Goal: Book appointment/travel/reservation

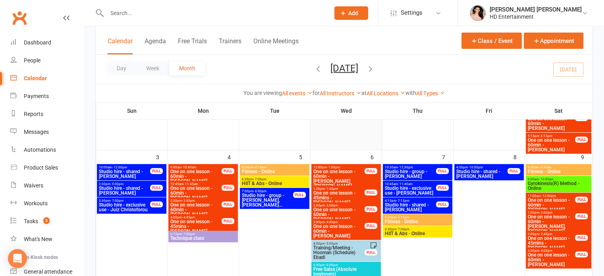
scroll to position [278, 0]
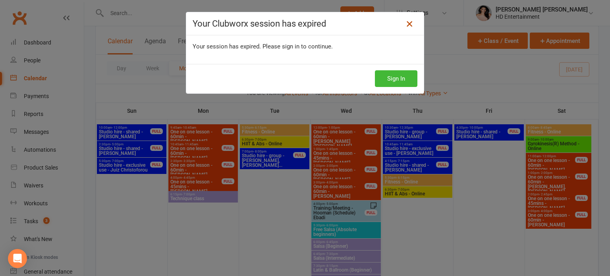
click at [404, 25] on icon at bounding box center [409, 24] width 10 height 10
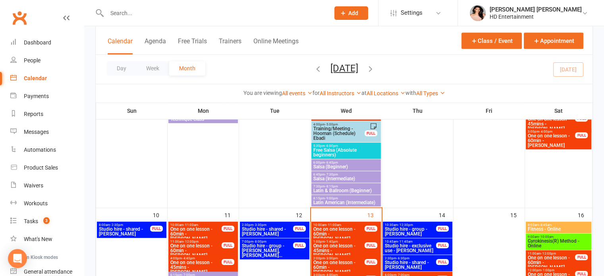
scroll to position [317, 0]
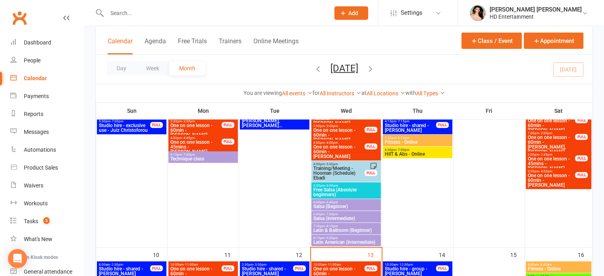
click at [331, 190] on span "Free Salsa (Absolute beginners)" at bounding box center [346, 192] width 66 height 10
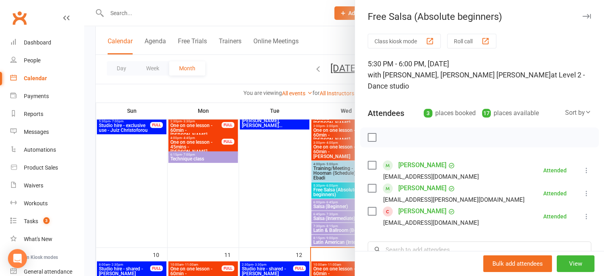
click at [582, 17] on icon "button" at bounding box center [586, 16] width 8 height 5
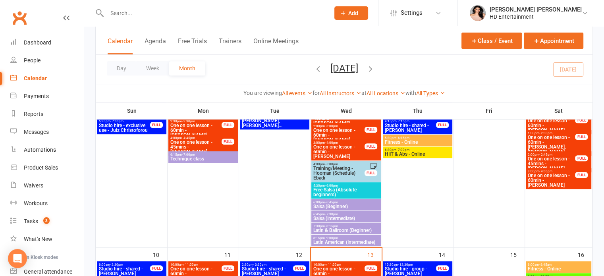
click at [329, 204] on span "Salsa (Beginner)" at bounding box center [346, 206] width 66 height 5
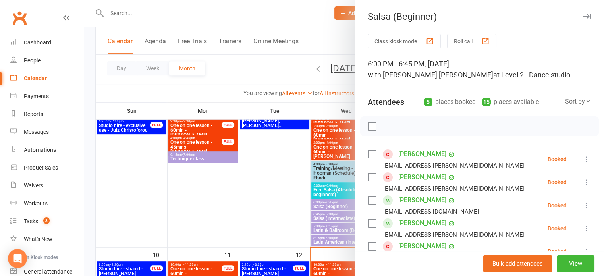
click at [582, 16] on icon "button" at bounding box center [586, 16] width 8 height 5
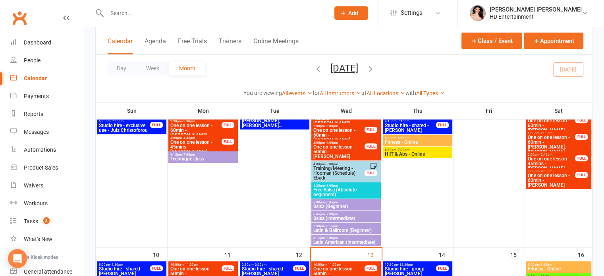
click at [340, 213] on span "6:45pm - 7:30pm" at bounding box center [346, 214] width 66 height 4
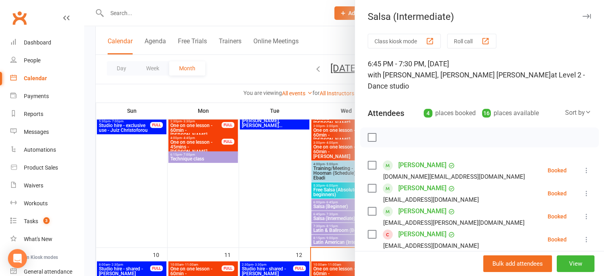
click at [582, 18] on icon "button" at bounding box center [586, 16] width 8 height 5
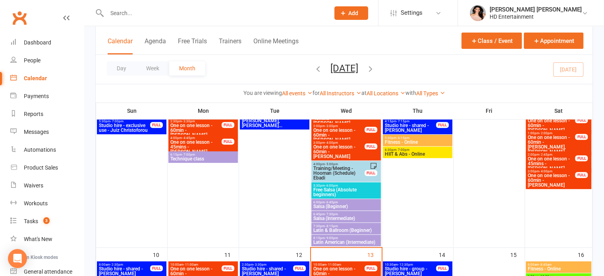
click at [332, 226] on span "- 8:15pm" at bounding box center [331, 226] width 13 height 4
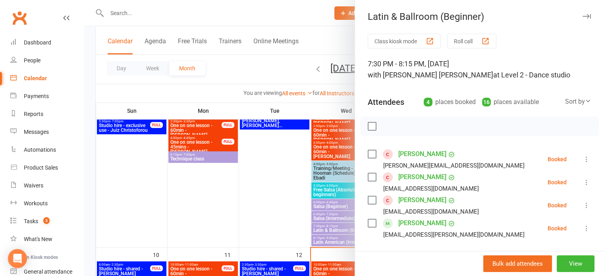
click at [582, 15] on icon "button" at bounding box center [586, 16] width 8 height 5
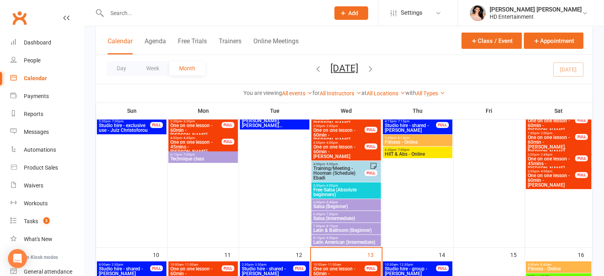
click at [357, 240] on span "Latin American (Intermediate)" at bounding box center [346, 242] width 66 height 5
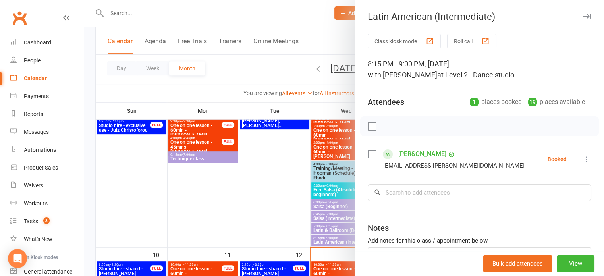
click at [582, 16] on icon "button" at bounding box center [586, 16] width 8 height 5
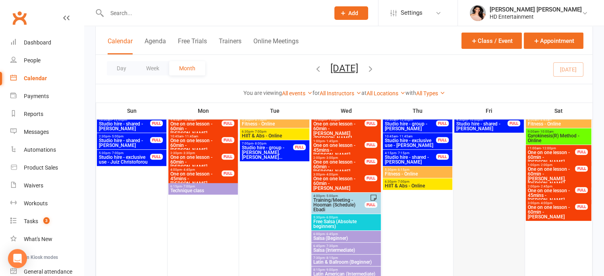
scroll to position [238, 0]
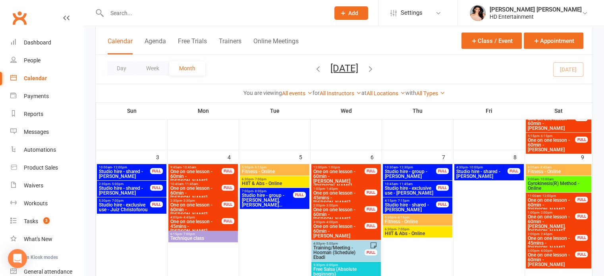
click at [424, 215] on div "5:30pm - 6:15pm Fitness - Online" at bounding box center [417, 220] width 69 height 12
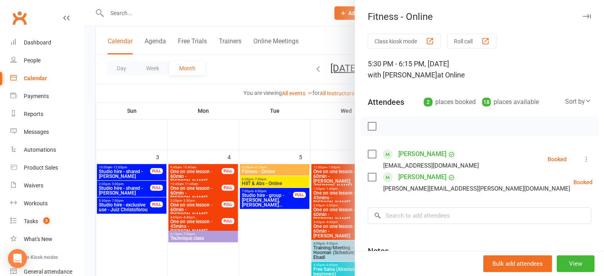
click at [582, 16] on icon "button" at bounding box center [586, 16] width 8 height 5
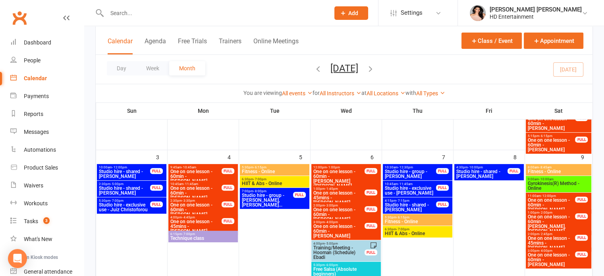
click at [410, 227] on span "6:30pm - 7:00pm" at bounding box center [417, 229] width 66 height 4
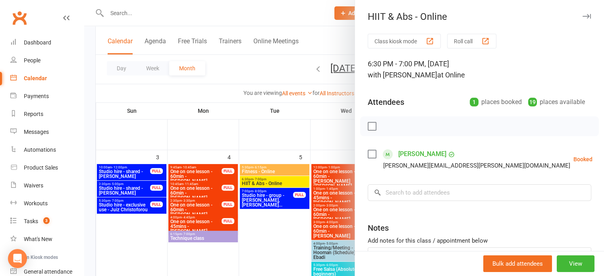
click at [582, 16] on icon "button" at bounding box center [586, 16] width 8 height 5
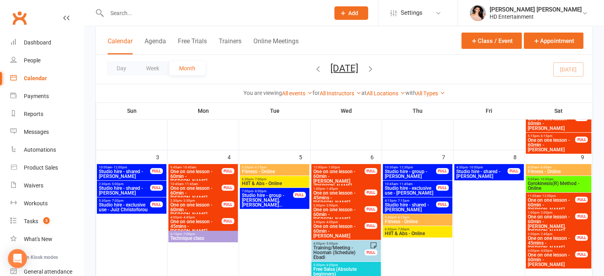
click at [549, 165] on span "- 8:45am" at bounding box center [544, 167] width 13 height 4
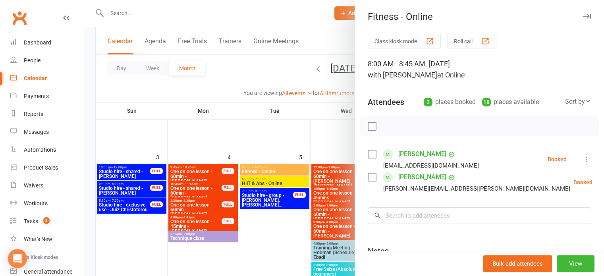
click at [582, 17] on icon "button" at bounding box center [586, 16] width 8 height 5
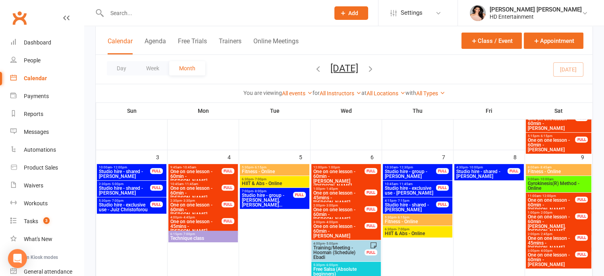
click at [554, 177] on div "9:00am - 10:00am Gyrokinesis(R) Method - Online" at bounding box center [558, 184] width 66 height 16
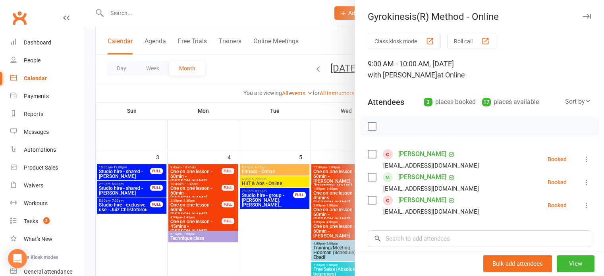
click at [582, 16] on icon "button" at bounding box center [586, 16] width 8 height 5
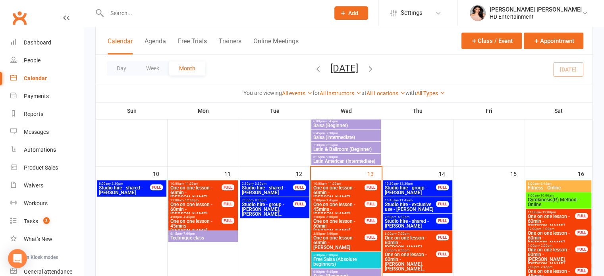
scroll to position [397, 0]
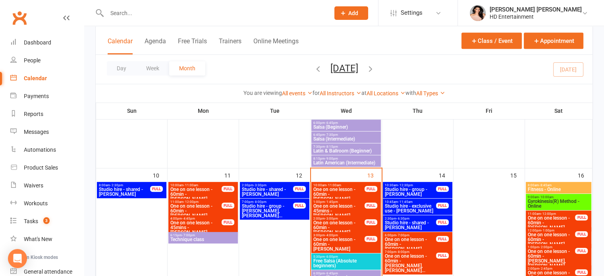
click at [196, 220] on span "One on one lesson - 45mins - [PERSON_NAME]" at bounding box center [196, 227] width 52 height 14
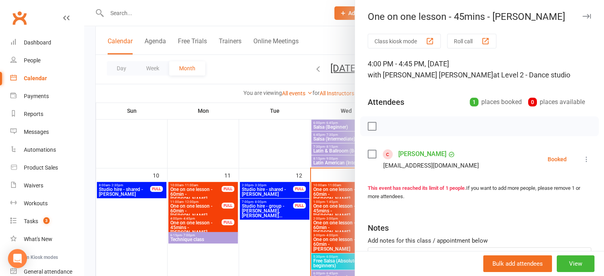
click at [367, 124] on label at bounding box center [371, 126] width 8 height 8
click at [385, 125] on icon "button" at bounding box center [389, 126] width 9 height 9
click at [582, 15] on icon "button" at bounding box center [586, 16] width 8 height 5
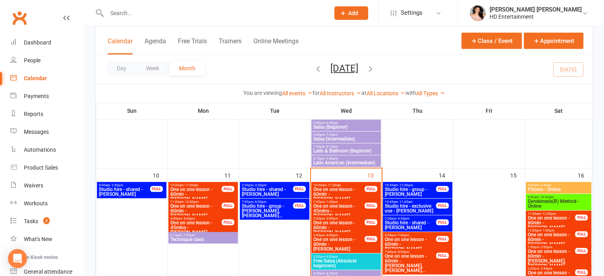
click at [196, 236] on span "6:15pm - 7:00pm" at bounding box center [203, 235] width 66 height 4
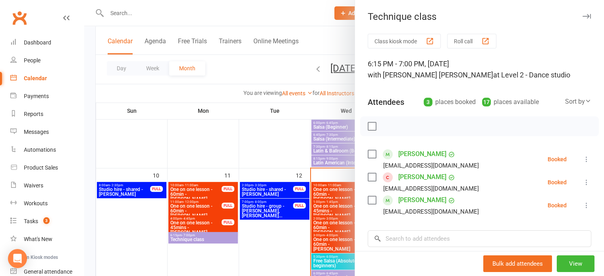
click at [369, 126] on label at bounding box center [371, 126] width 8 height 8
click at [385, 125] on icon "button" at bounding box center [389, 126] width 9 height 9
click at [582, 15] on icon "button" at bounding box center [586, 16] width 8 height 5
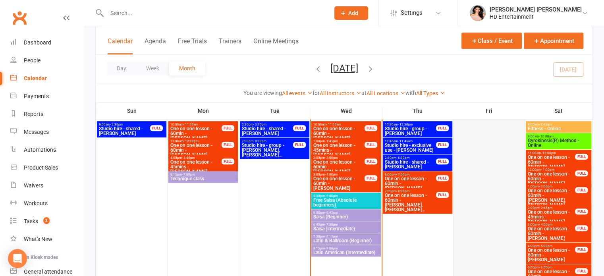
scroll to position [476, 0]
